Goal: Find specific page/section: Find specific page/section

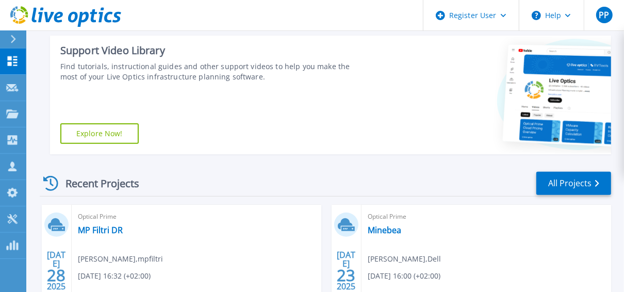
scroll to position [218, 0]
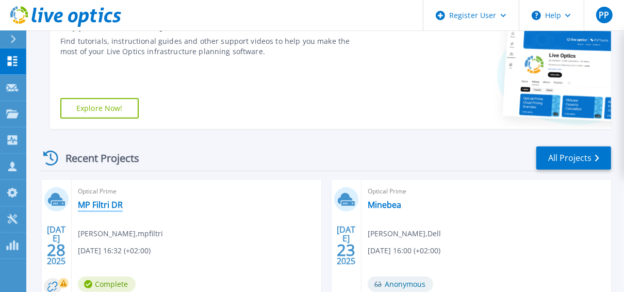
click at [102, 202] on link "MP Filtri DR" at bounding box center [100, 204] width 45 height 10
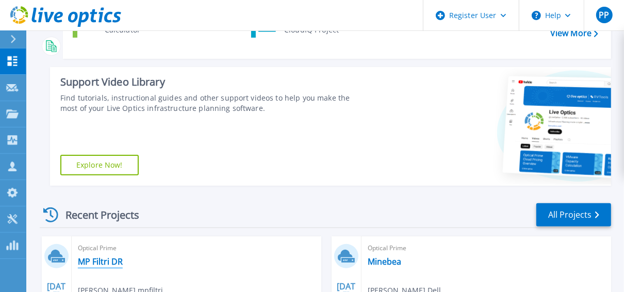
scroll to position [127, 0]
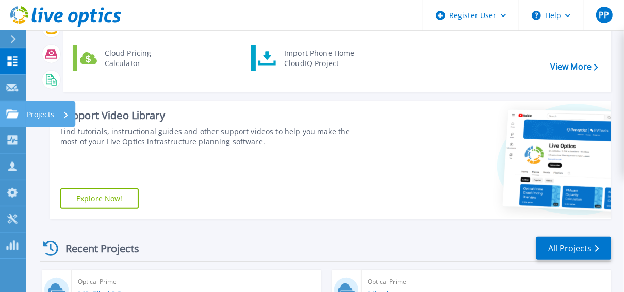
click at [15, 115] on icon at bounding box center [12, 113] width 12 height 9
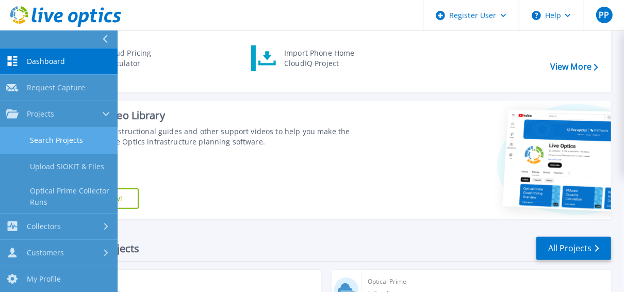
click at [81, 135] on link "Search Projects" at bounding box center [59, 140] width 118 height 26
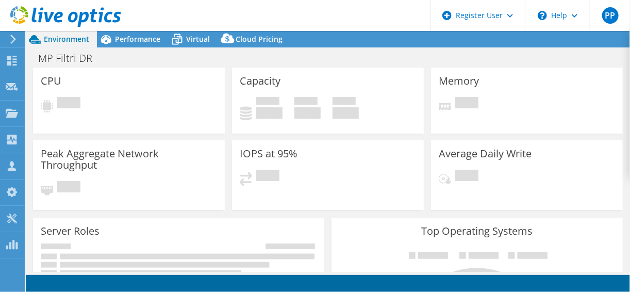
select select "USD"
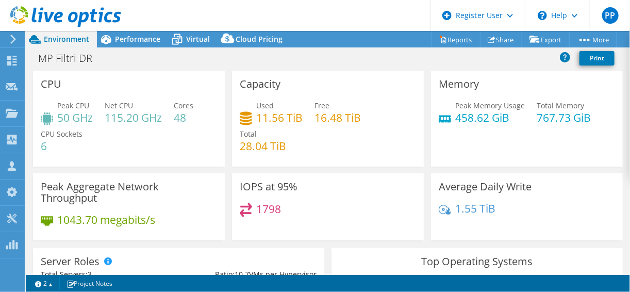
scroll to position [8, 0]
click at [188, 36] on span "Virtual" at bounding box center [198, 39] width 24 height 10
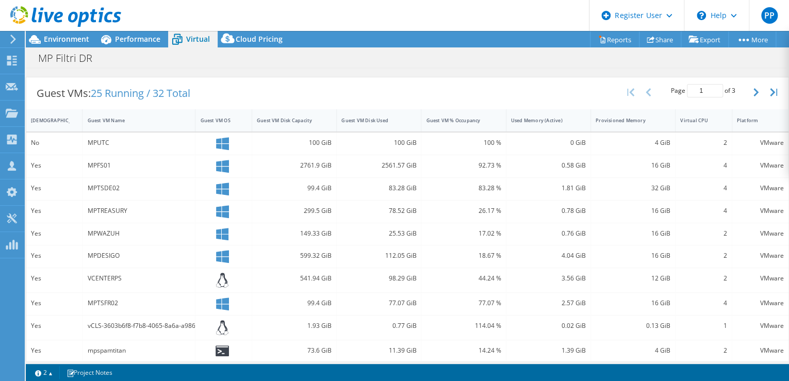
scroll to position [402, 0]
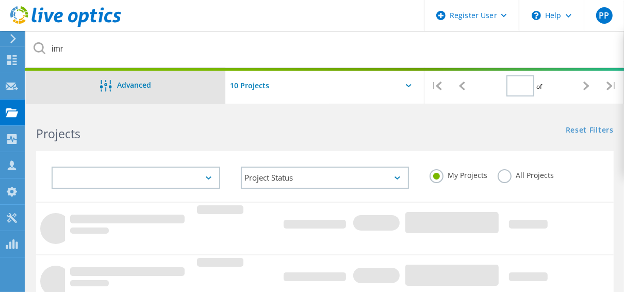
type input "1"
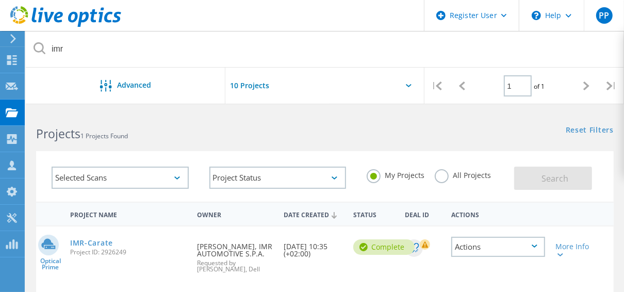
click at [444, 175] on label "All Projects" at bounding box center [462, 174] width 56 height 10
click at [0, 0] on input "All Projects" at bounding box center [0, 0] width 0 height 0
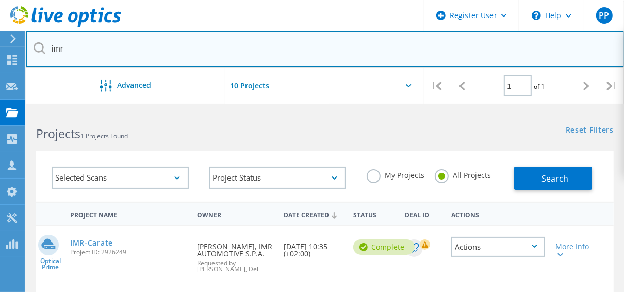
click at [121, 57] on input "imr" at bounding box center [325, 49] width 598 height 36
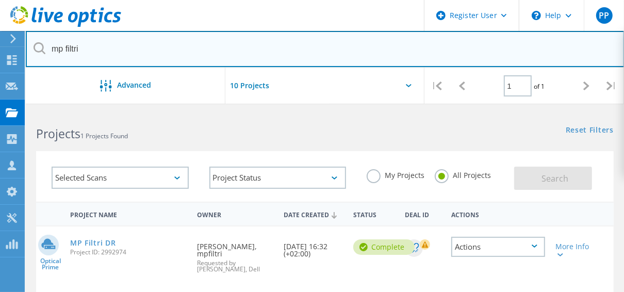
drag, startPoint x: 367, startPoint y: 41, endPoint x: 191, endPoint y: 217, distance: 248.9
click at [191, 217] on lo-project-search "mp filtri Advanced | 1 of 1 | Email Address Project Name Company Date Created P…" at bounding box center [325, 295] width 598 height 369
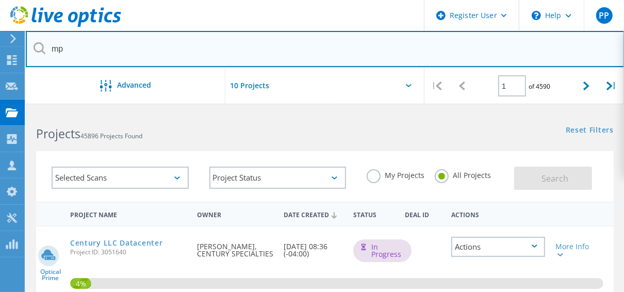
click at [69, 45] on input "mp" at bounding box center [325, 49] width 598 height 36
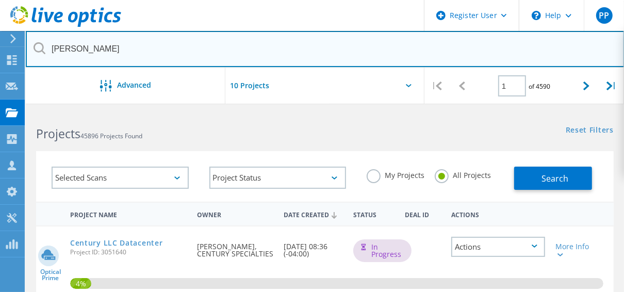
type input "[PERSON_NAME]"
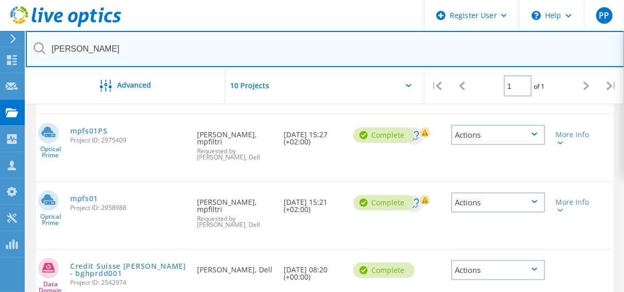
scroll to position [179, 0]
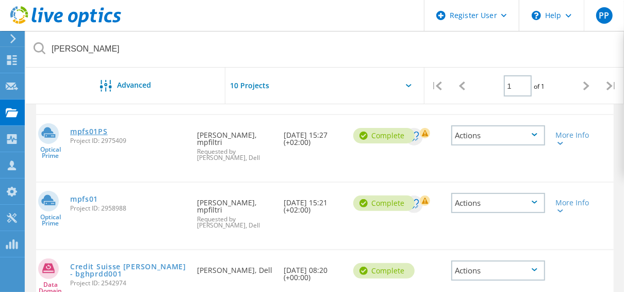
click at [96, 131] on link "mpfs01PS" at bounding box center [89, 131] width 38 height 7
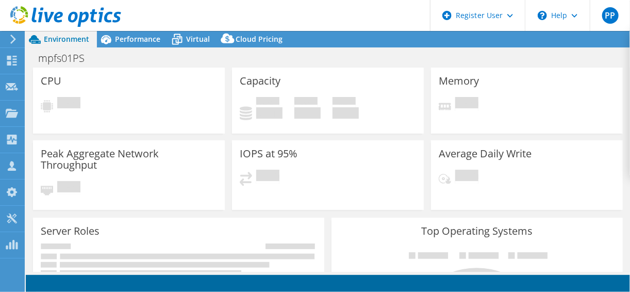
select select "EUFrankfurt"
select select "EUR"
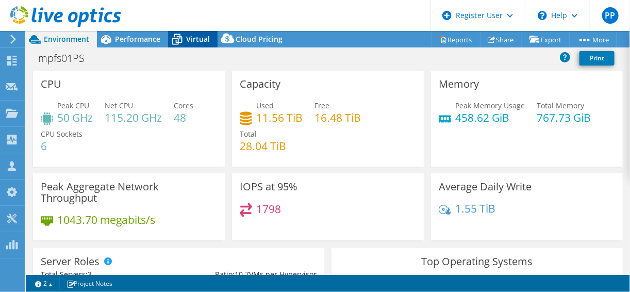
click at [178, 41] on icon at bounding box center [177, 39] width 18 height 18
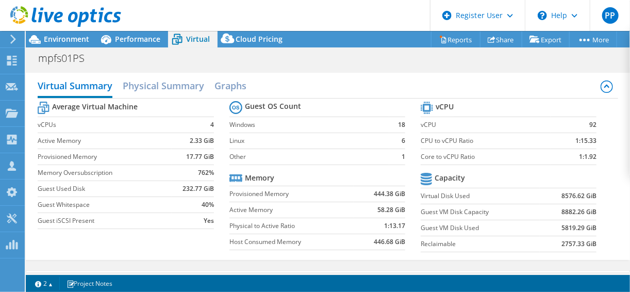
scroll to position [478, 0]
click at [266, 239] on label "Host Consumed Memory" at bounding box center [291, 242] width 125 height 10
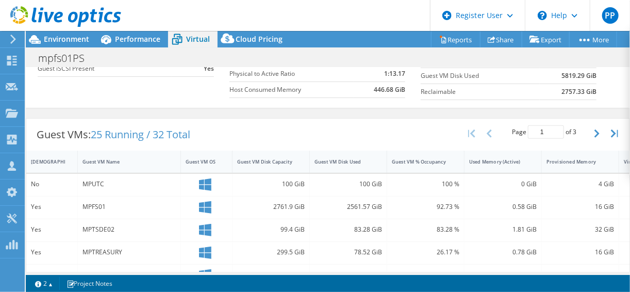
scroll to position [573, 0]
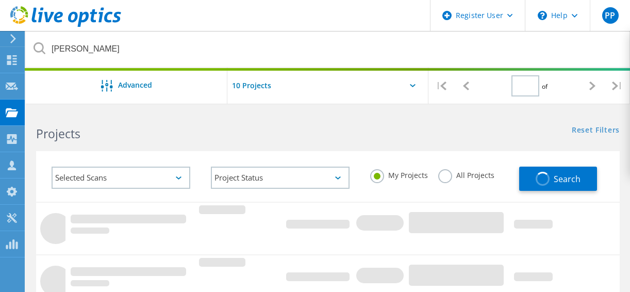
type input "1"
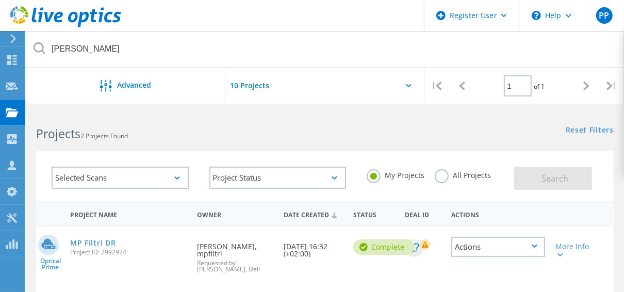
scroll to position [137, 0]
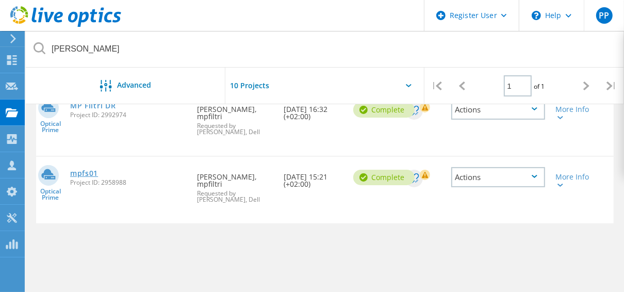
click at [87, 171] on link "mpfs01" at bounding box center [84, 173] width 28 height 7
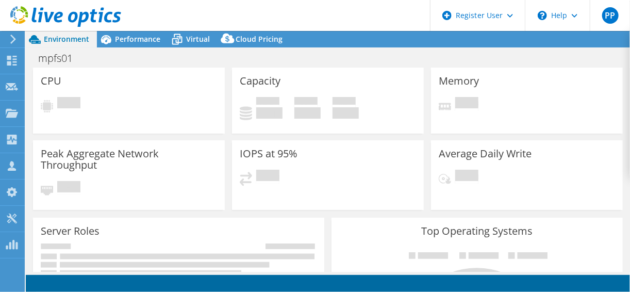
select select "EUFrankfurt"
select select "EUR"
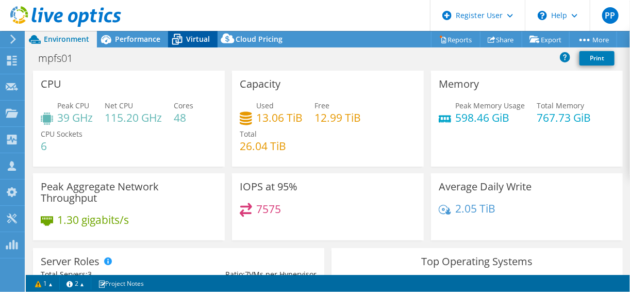
click at [190, 41] on span "Virtual" at bounding box center [198, 39] width 24 height 10
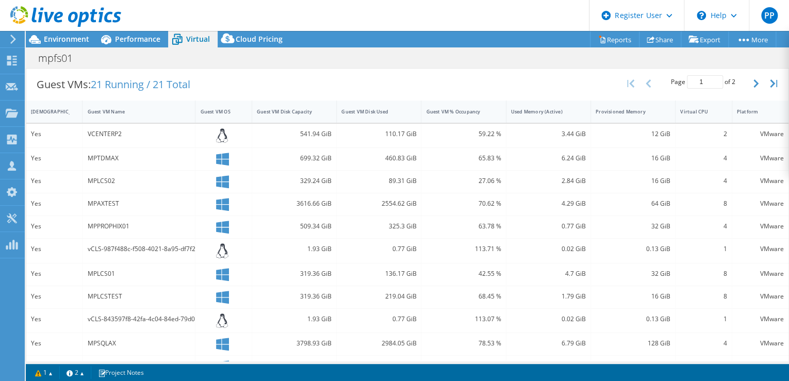
scroll to position [163, 0]
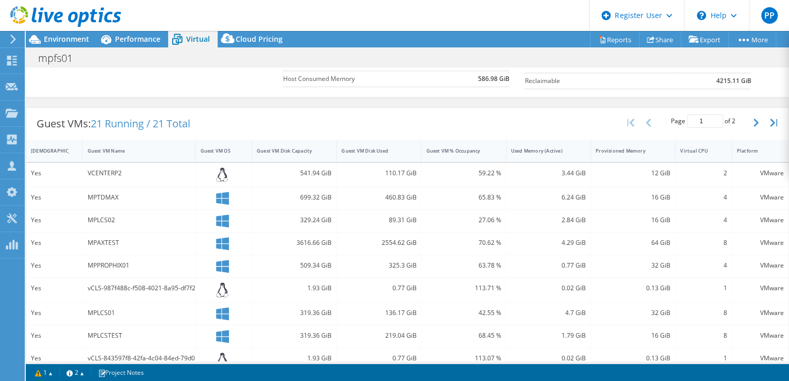
click at [629, 67] on section "vCPU vCPU 85 CPU to vCPU Ratio 1:14.17 Core to vCPU Ratio 1:1.77 Capacity Virtu…" at bounding box center [645, 15] width 242 height 158
